Goal: Information Seeking & Learning: Learn about a topic

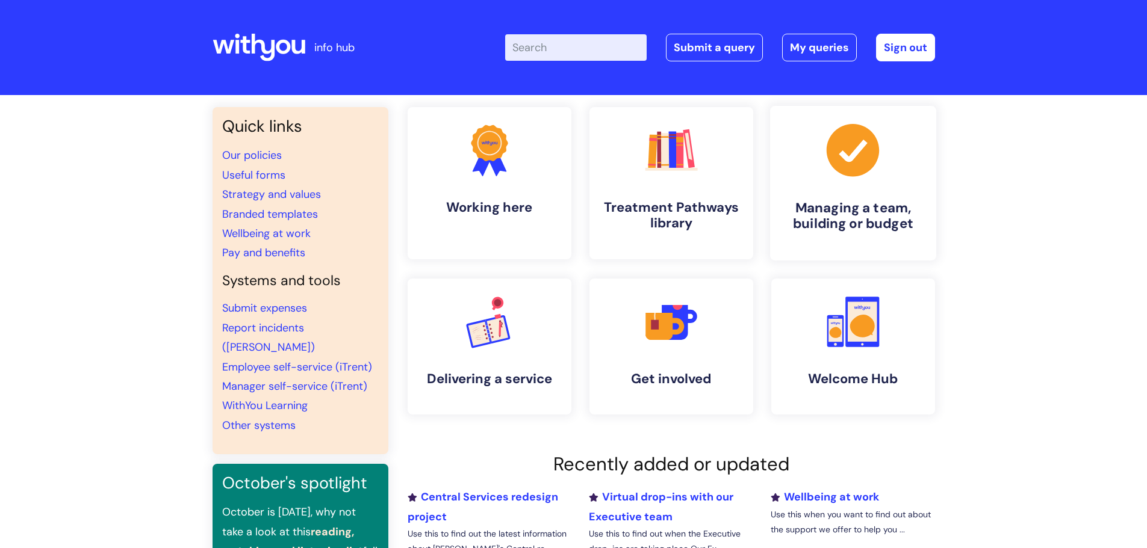
click at [827, 181] on link ".cls-1{fill:#a53144;stroke-width:0px;} Managing a team, building or budget" at bounding box center [852, 183] width 166 height 155
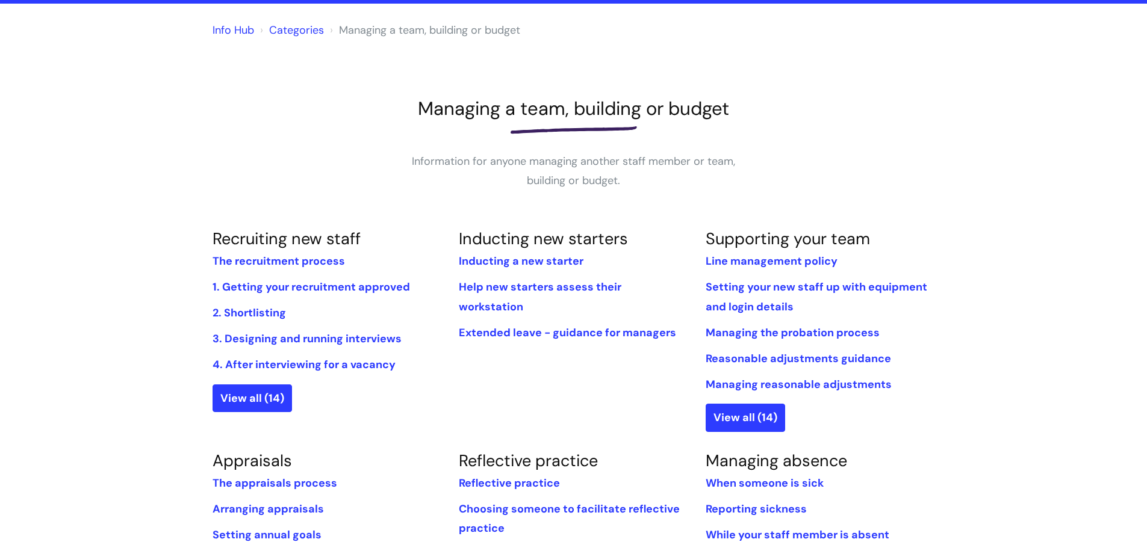
scroll to position [120, 0]
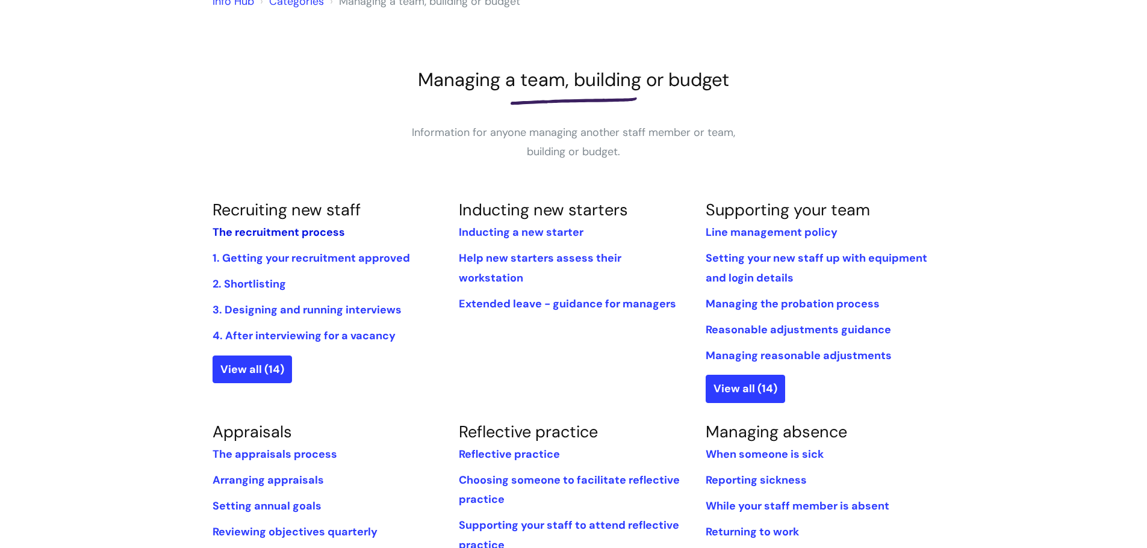
click at [247, 235] on link "The recruitment process" at bounding box center [278, 232] width 132 height 14
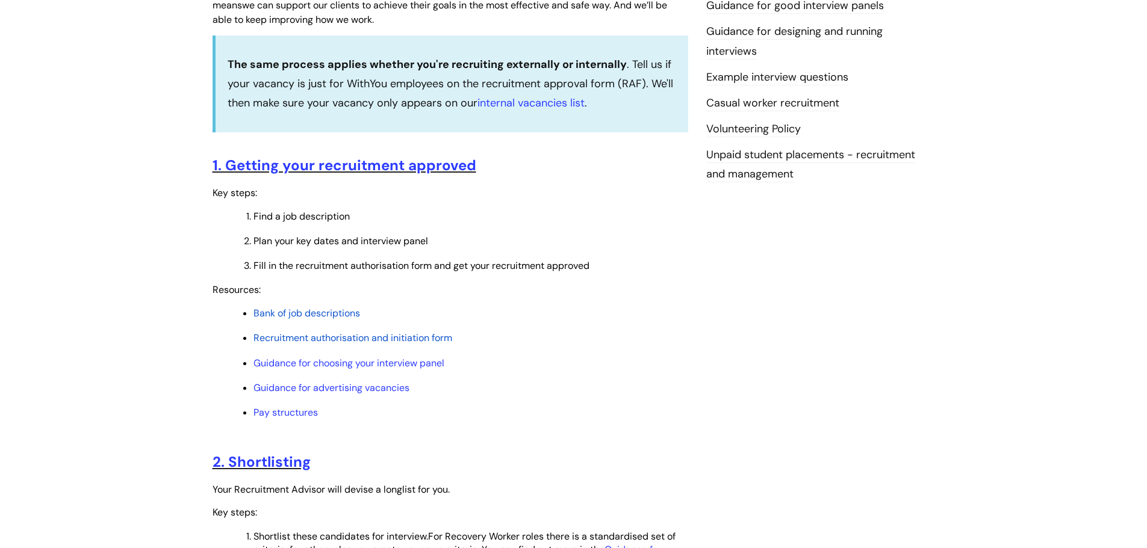
scroll to position [542, 0]
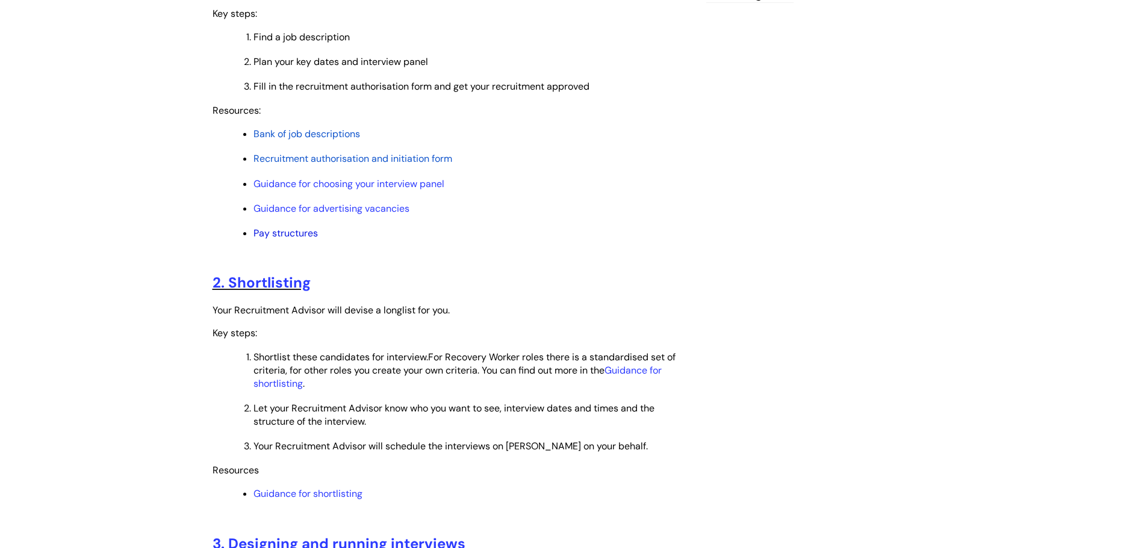
click at [306, 235] on link "Pay structures" at bounding box center [285, 233] width 64 height 13
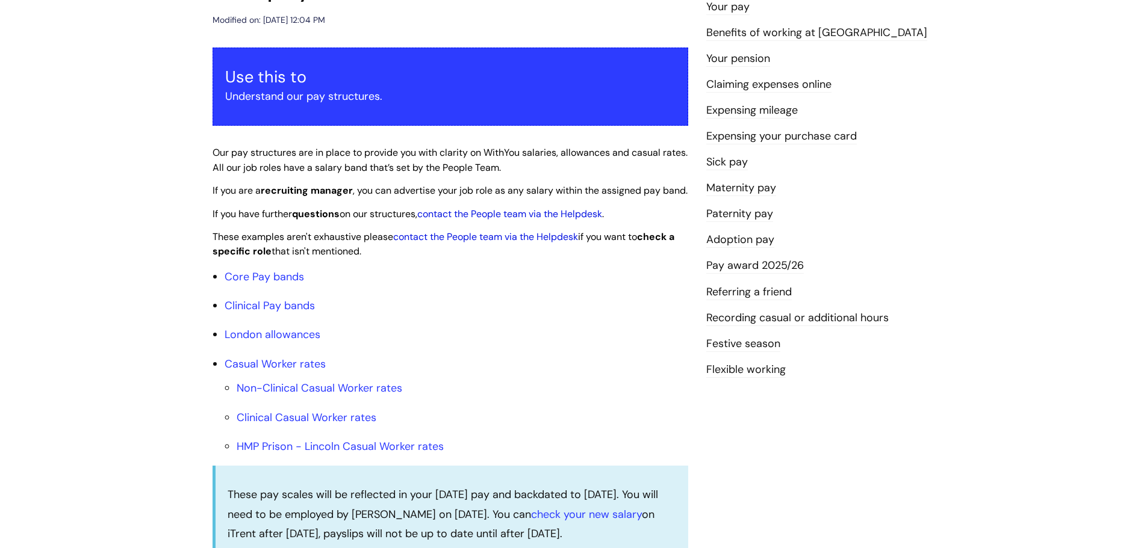
scroll to position [301, 0]
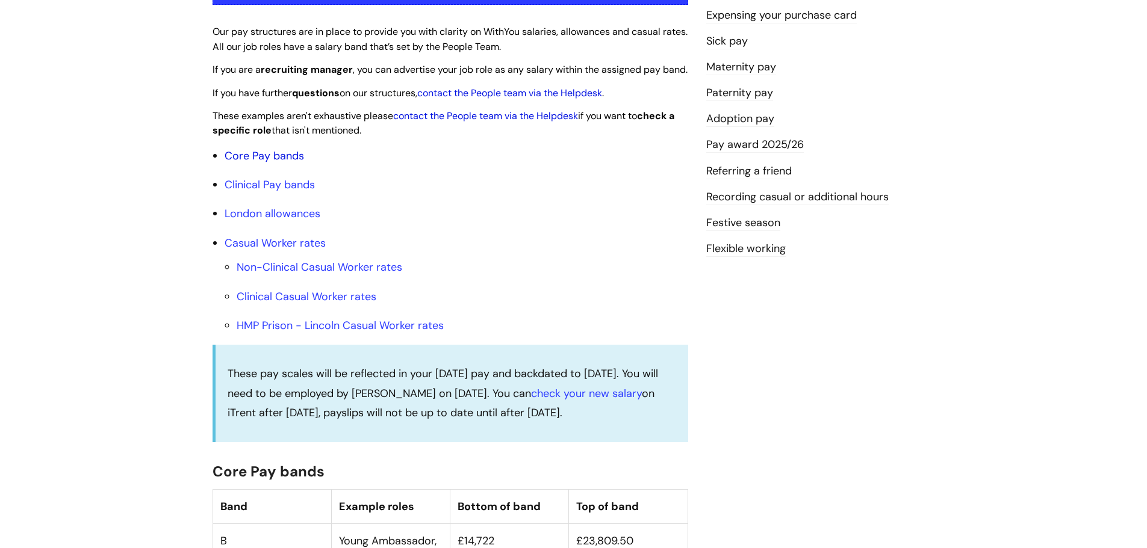
click at [290, 163] on link "Core Pay bands" at bounding box center [264, 156] width 79 height 14
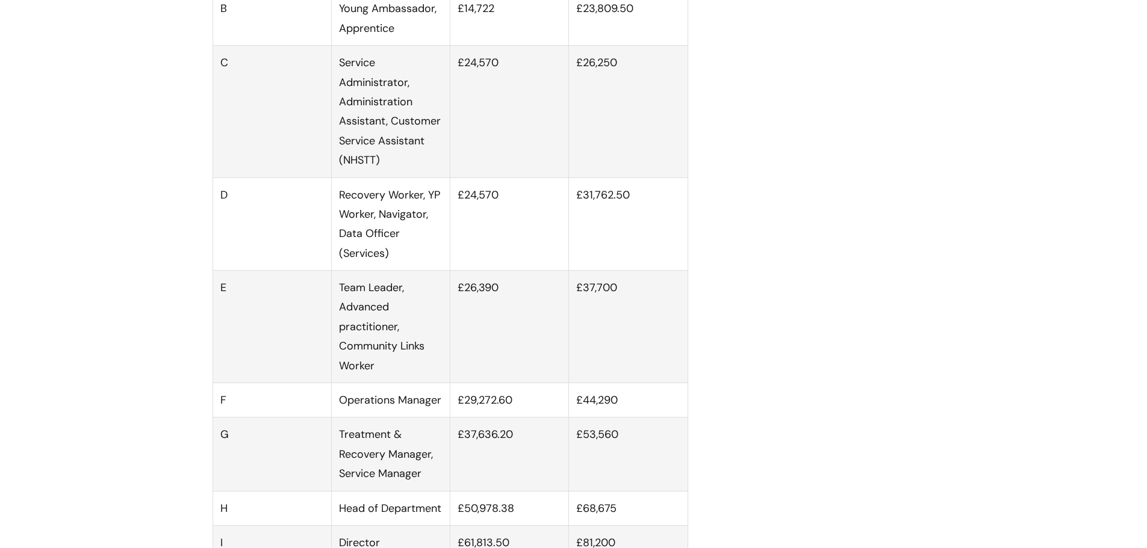
scroll to position [903, 0]
